Goal: Task Accomplishment & Management: Manage account settings

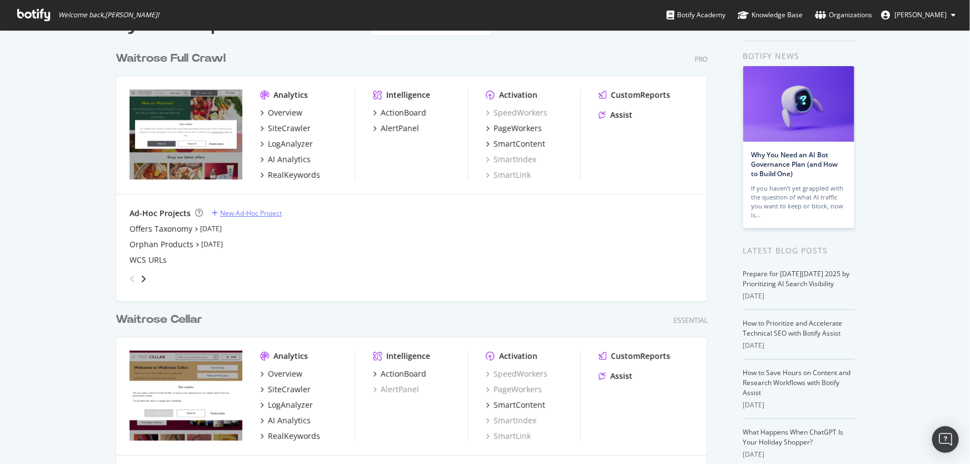
scroll to position [9, 0]
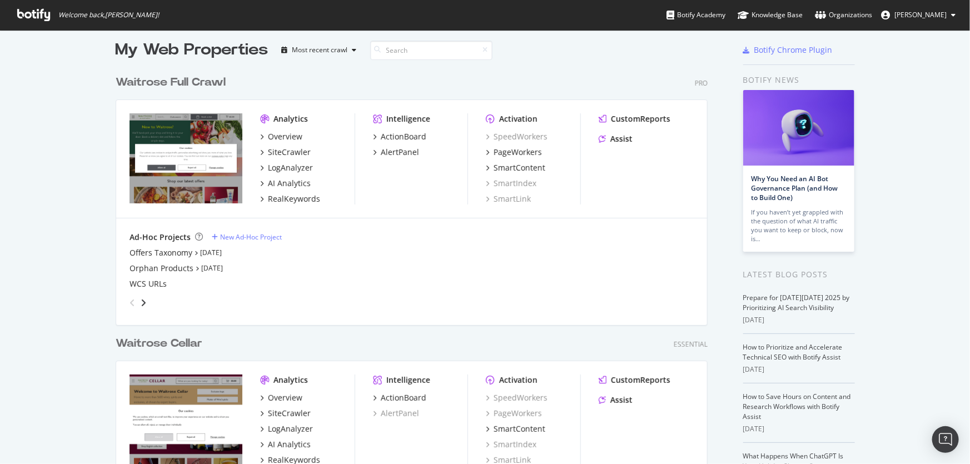
click at [169, 82] on div "Waitrose Full Crawl" at bounding box center [171, 82] width 110 height 16
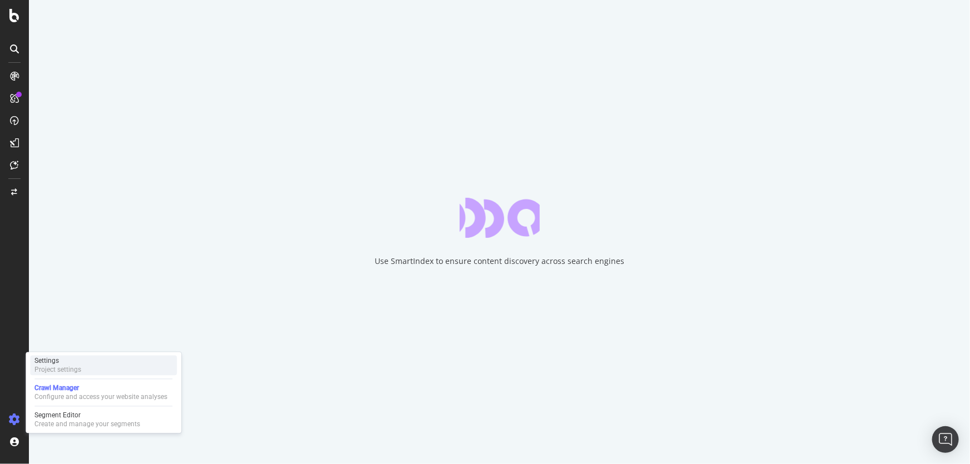
click at [78, 370] on div "Project settings" at bounding box center [57, 370] width 47 height 9
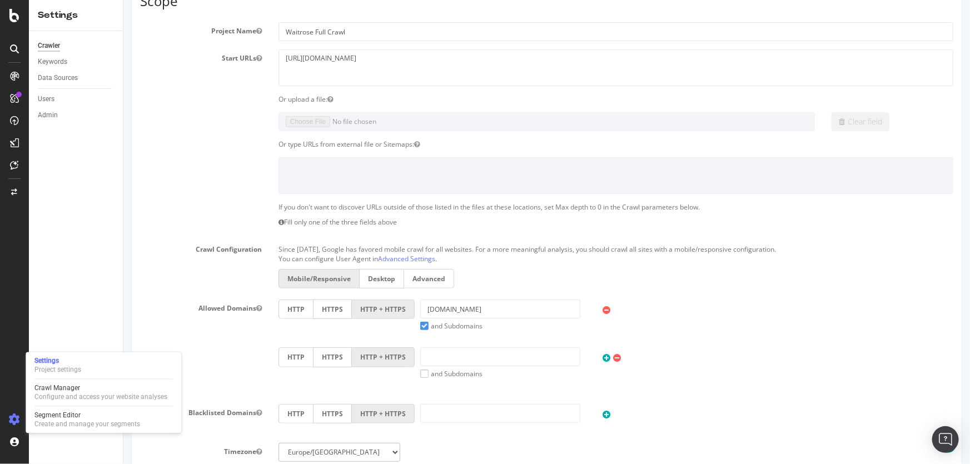
scroll to position [18, 0]
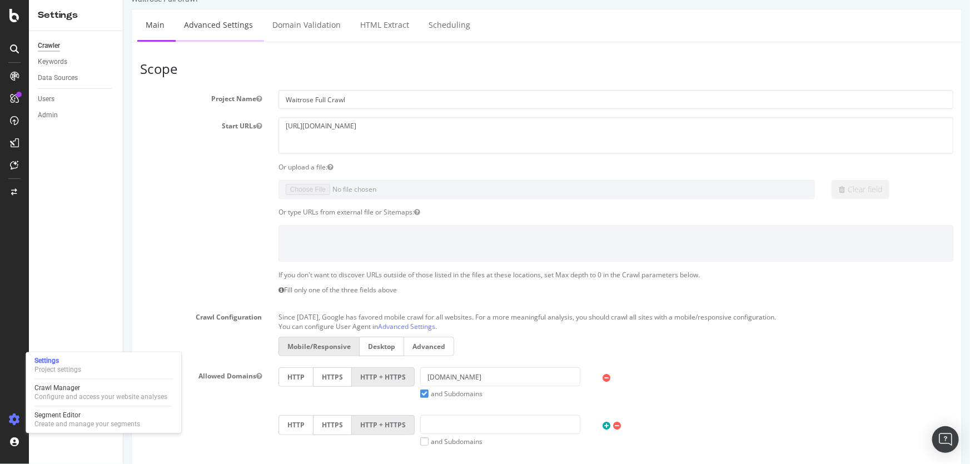
click at [228, 31] on link "Advanced Settings" at bounding box center [218, 24] width 86 height 31
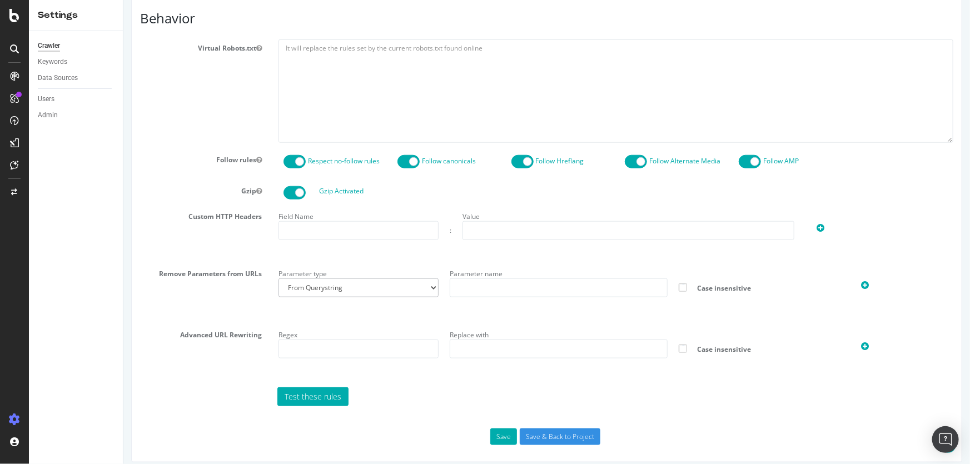
scroll to position [505, 0]
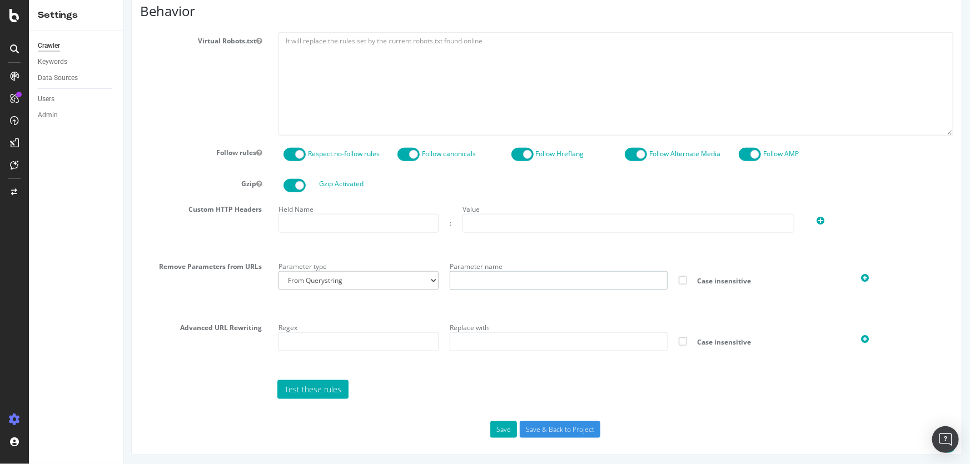
click at [518, 286] on input "text" at bounding box center [557, 280] width 217 height 19
paste input "?mfeEnable=true"
type input "?mfeEnable=true"
click at [379, 227] on input "text" at bounding box center [358, 223] width 161 height 19
click at [501, 222] on input "text" at bounding box center [628, 223] width 332 height 19
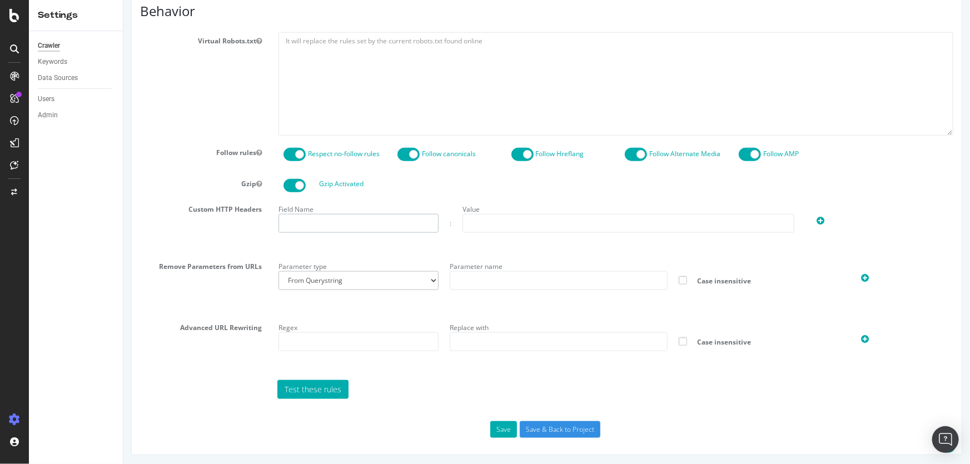
click at [322, 214] on input "text" at bounding box center [358, 223] width 161 height 19
paste input "?mfeEnable=true"
type input "?mfeEnable=true"
click at [483, 215] on input "text" at bounding box center [628, 223] width 332 height 19
paste input "?mfeEnable=true"
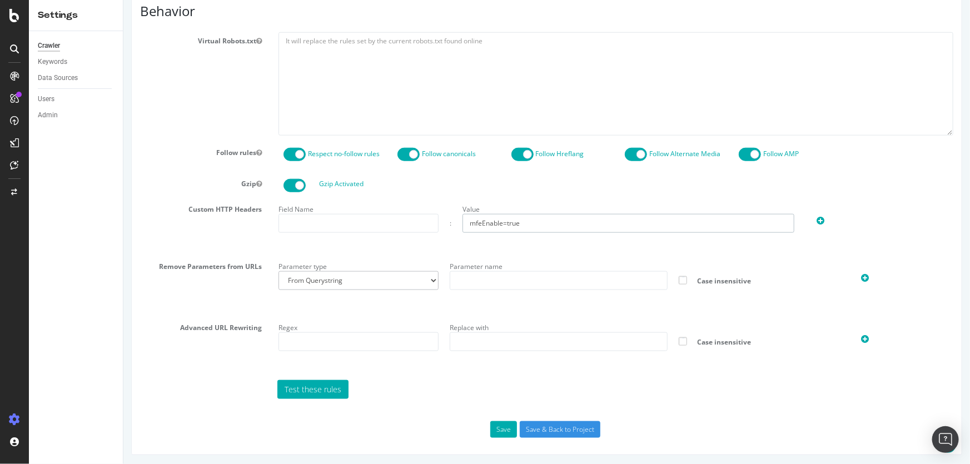
type input "mfeEnable=true"
click at [383, 222] on input "text" at bounding box center [358, 223] width 161 height 19
paste input "x-features"
drag, startPoint x: 357, startPoint y: 228, endPoint x: 514, endPoint y: 222, distance: 156.9
click at [482, 222] on div "Field Name x-features : Value mfeEnable=true" at bounding box center [615, 217] width 686 height 32
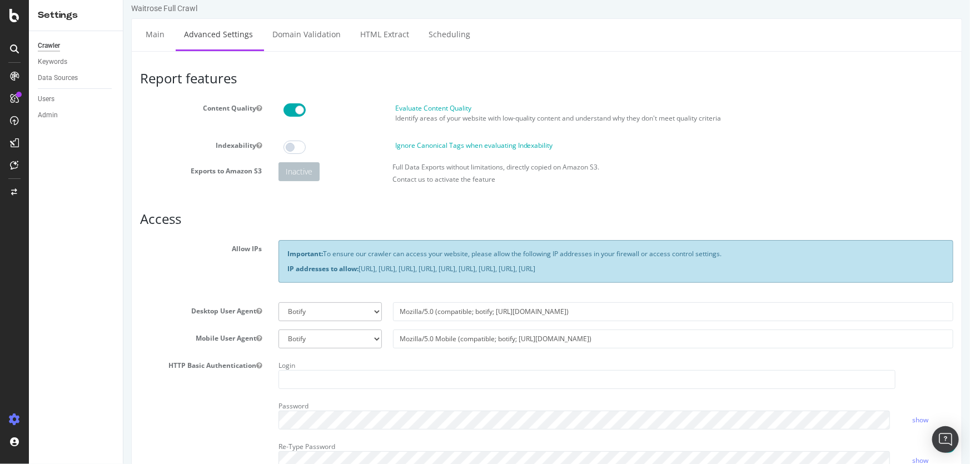
scroll to position [0, 0]
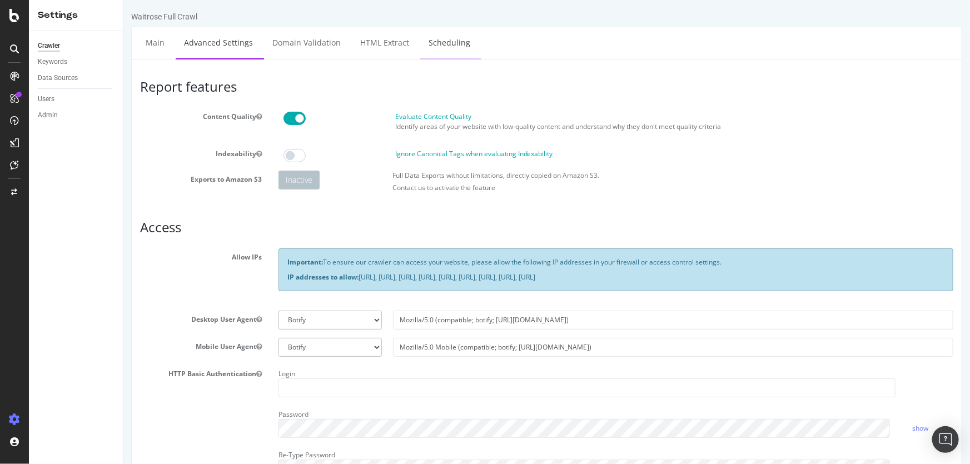
type input "x-features"
click at [447, 43] on link "Scheduling" at bounding box center [449, 42] width 58 height 31
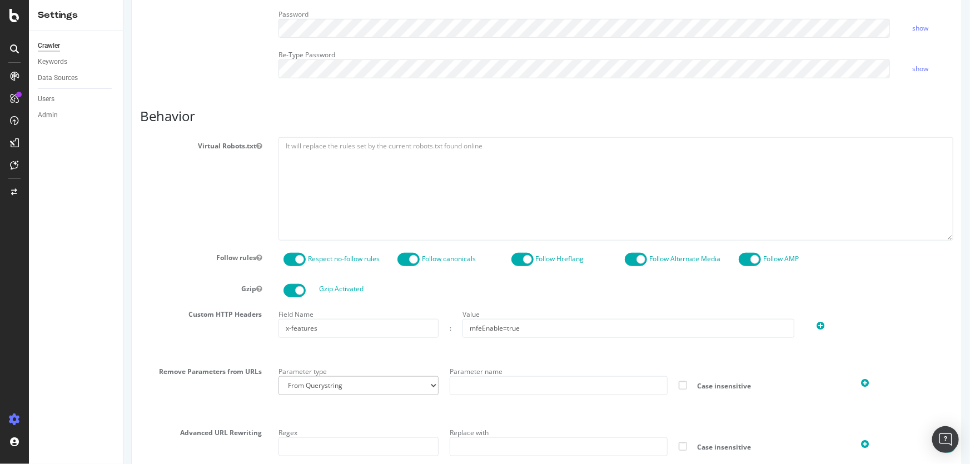
scroll to position [506, 0]
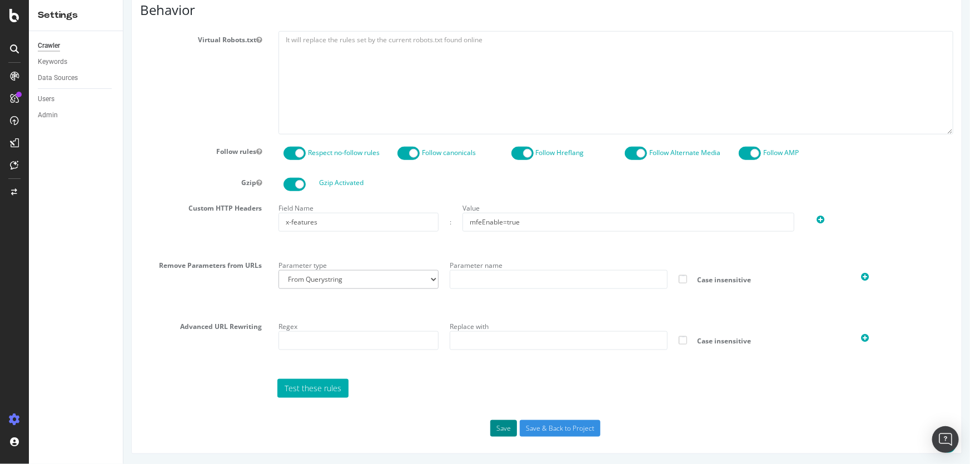
click at [497, 422] on button "Save" at bounding box center [503, 428] width 27 height 17
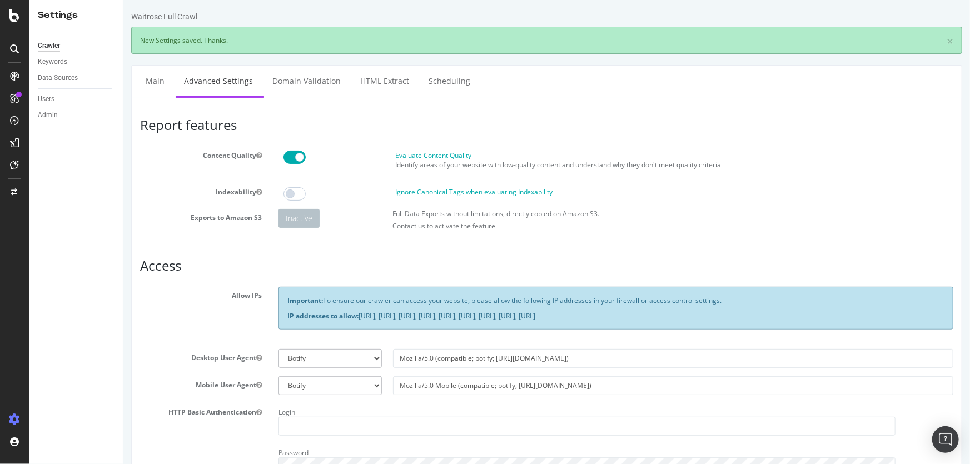
scroll to position [0, 0]
click at [464, 83] on link "Scheduling" at bounding box center [449, 81] width 58 height 31
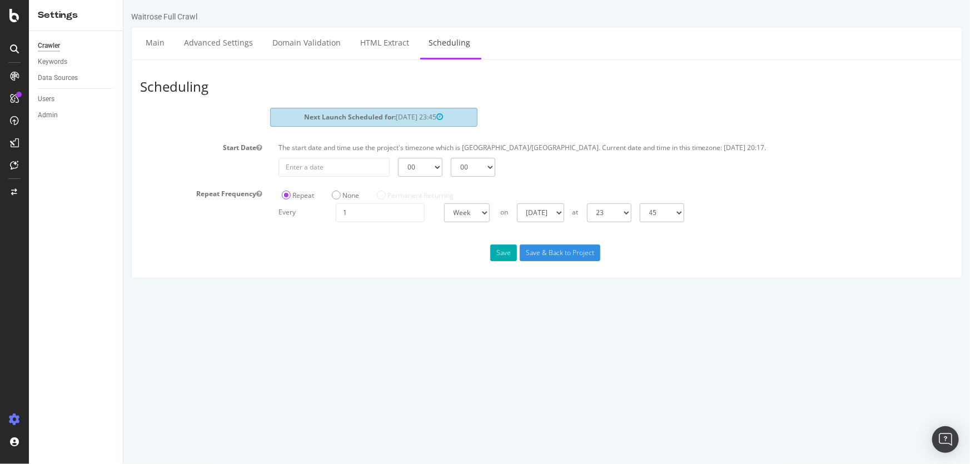
click at [425, 163] on select "00 01 02 03 04 05 06 07 08 09 10 11 12 13 14 15 16 17 18 19 20 21 22 23" at bounding box center [419, 167] width 44 height 19
click at [397, 158] on select "00 01 02 03 04 05 06 07 08 09 10 11 12 13 14 15 16 17 18 19 20 21 22 23" at bounding box center [419, 167] width 44 height 19
type input "[DATE]"
click at [359, 171] on input "[DATE]" at bounding box center [333, 167] width 111 height 19
click at [374, 241] on td "8" at bounding box center [370, 243] width 27 height 17
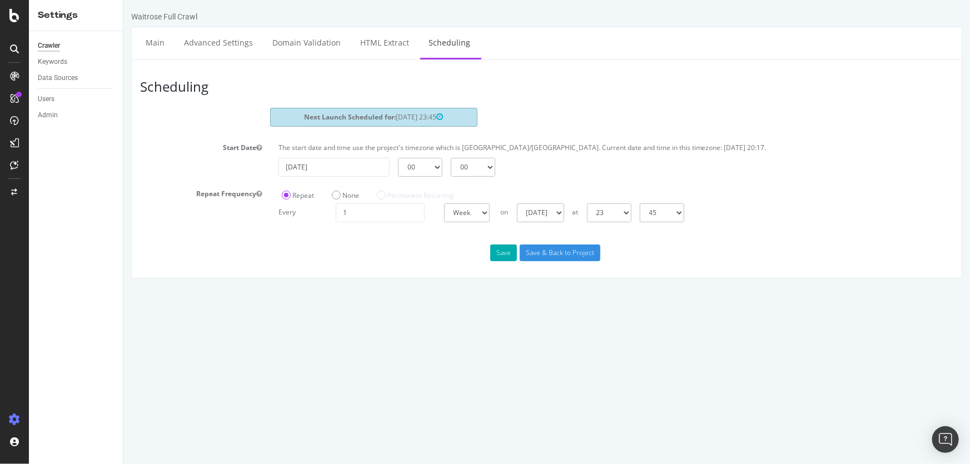
click at [420, 172] on select "00 01 02 03 04 05 06 07 08 09 10 11 12 13 14 15 16 17 18 19 20 21 22 23" at bounding box center [419, 167] width 44 height 19
select select "23"
click at [397, 158] on select "00 01 02 03 04 05 06 07 08 09 10 11 12 13 14 15 16 17 18 19 20 21 22 23" at bounding box center [419, 167] width 44 height 19
click at [461, 159] on select "00 15 30 45" at bounding box center [472, 167] width 44 height 19
click at [471, 168] on select "00 15 30 45" at bounding box center [472, 167] width 44 height 19
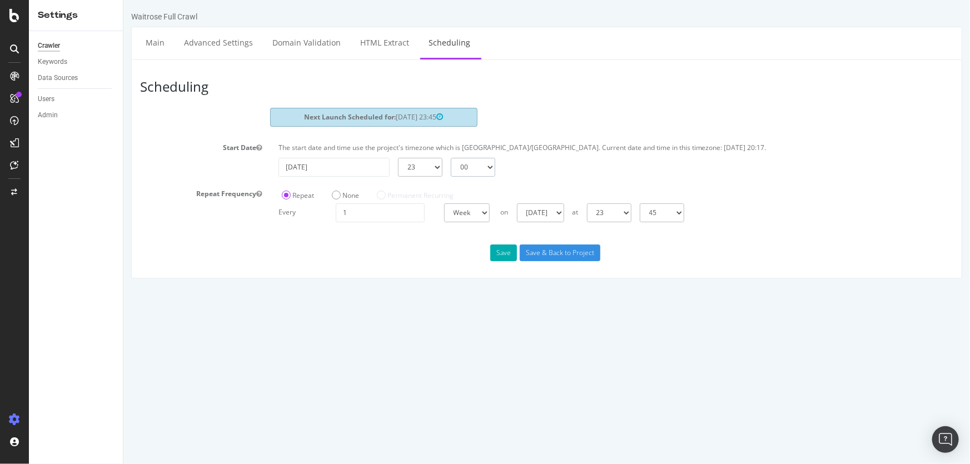
select select "45"
click at [450, 158] on select "00 15 30 45" at bounding box center [472, 167] width 44 height 19
click at [498, 248] on button "Save" at bounding box center [503, 253] width 27 height 17
